Goal: Task Accomplishment & Management: Manage account settings

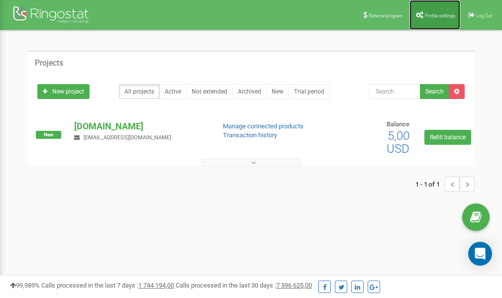
click at [434, 18] on link "Profile settings" at bounding box center [434, 15] width 51 height 30
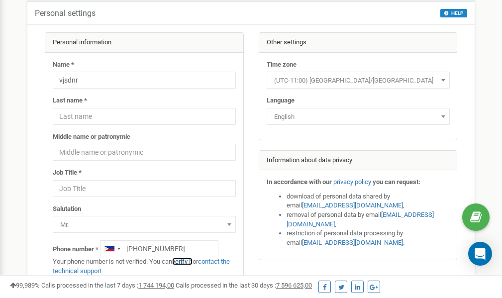
click at [189, 261] on link "verify it" at bounding box center [182, 260] width 20 height 7
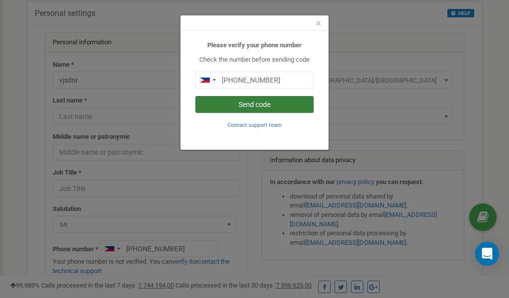
click at [259, 106] on button "Send code" at bounding box center [254, 104] width 118 height 17
